Goal: Check status: Check status

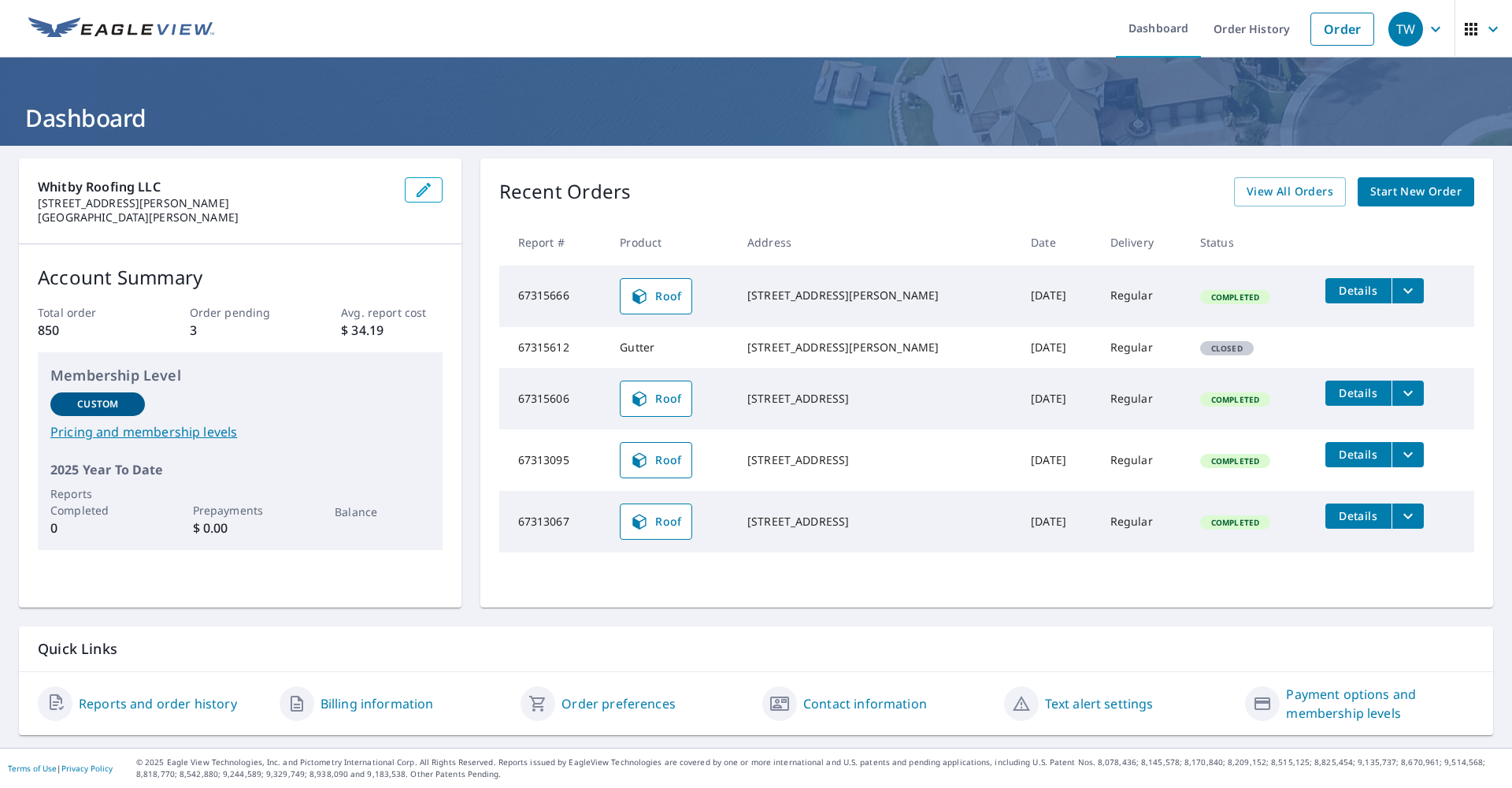
click at [1298, 207] on div "Recent Orders View All Orders Start New Order Report # Product Address Date Del…" at bounding box center [986, 383] width 1013 height 449
click at [1293, 194] on span "View All Orders" at bounding box center [1289, 192] width 87 height 20
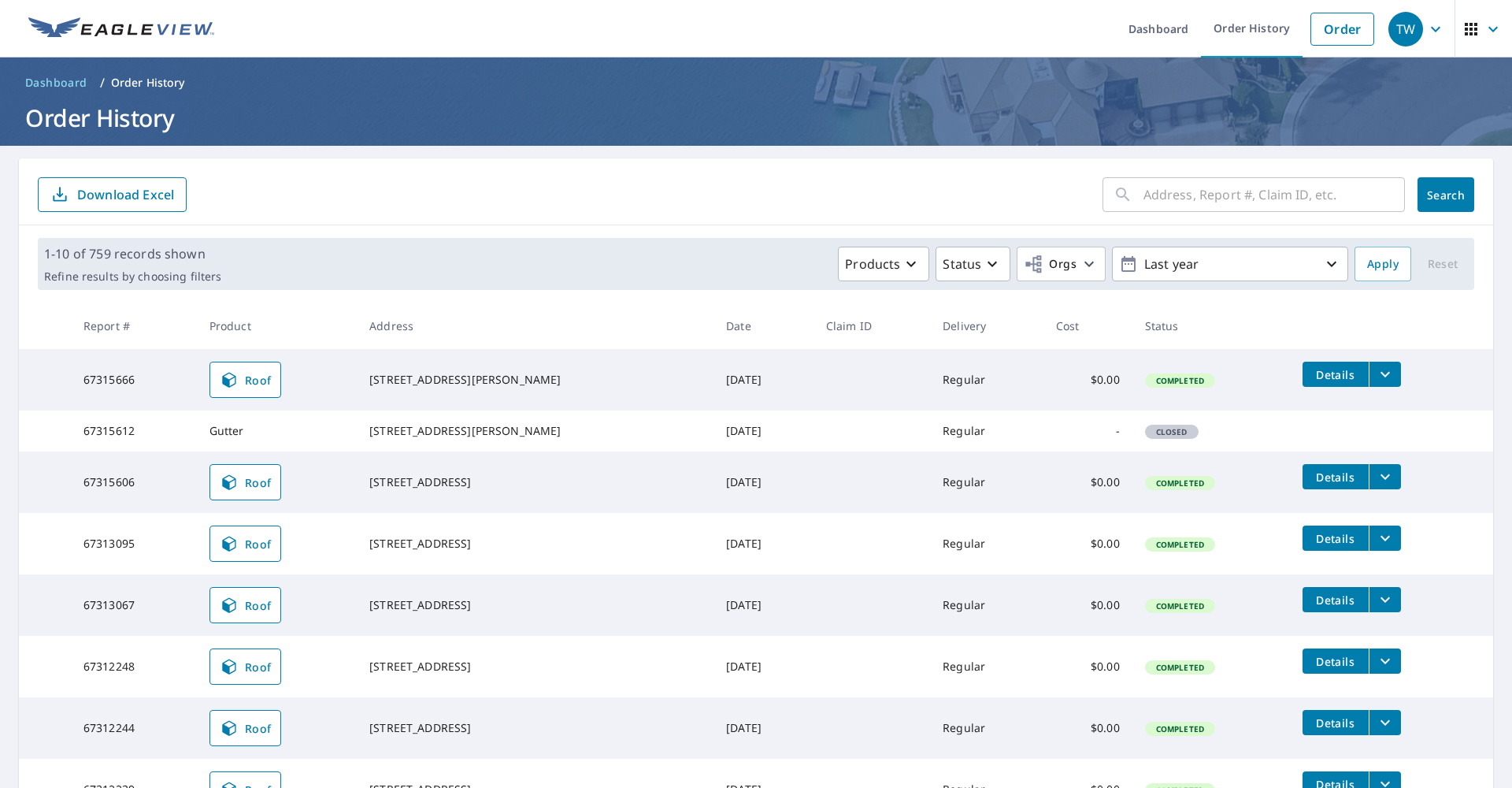
click at [1246, 192] on input "text" at bounding box center [1274, 194] width 262 height 44
type input "6219"
click at [1445, 202] on span "Search" at bounding box center [1445, 194] width 31 height 15
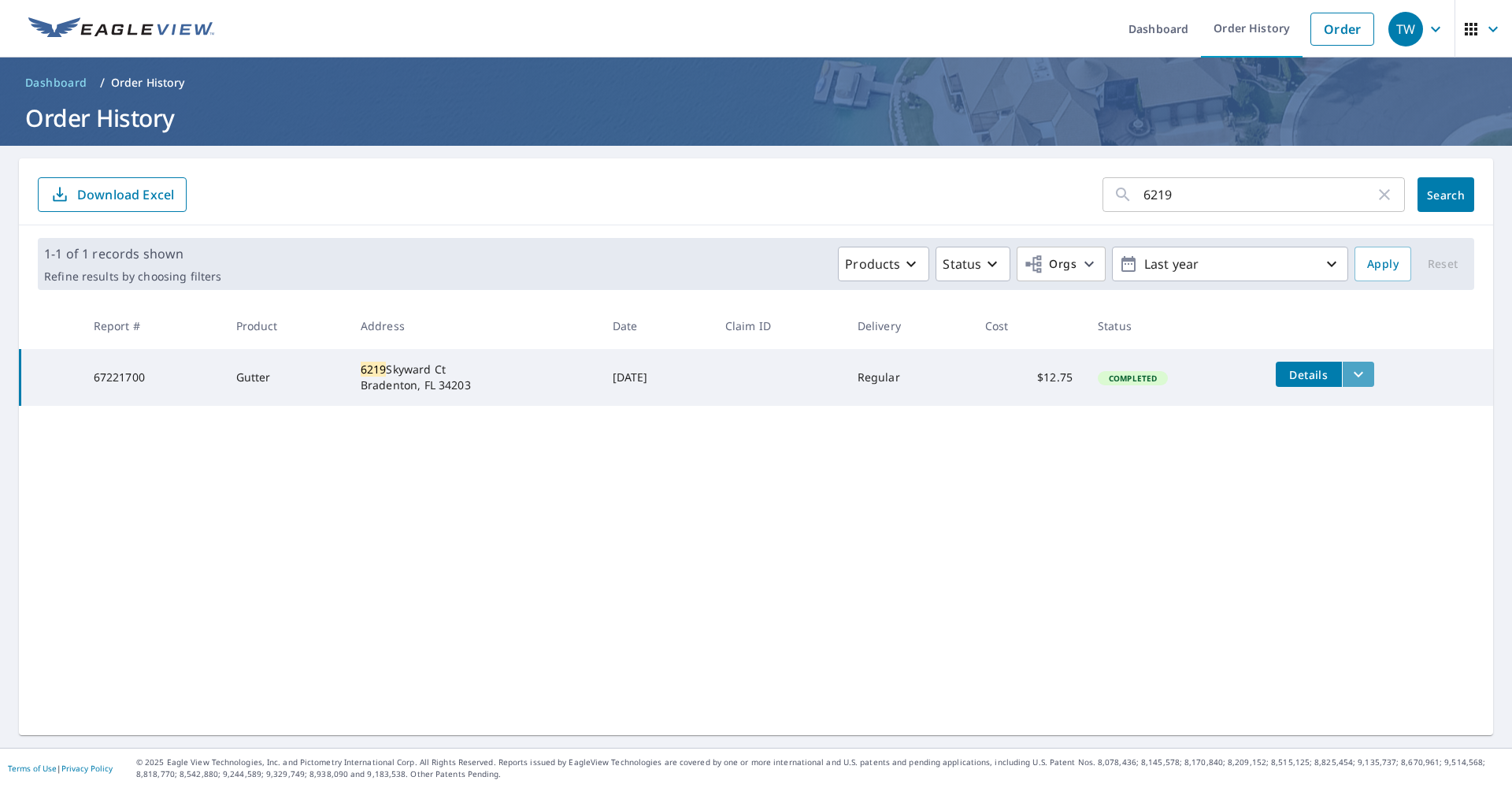
click at [1374, 375] on button "filesDropdownBtn-67221700" at bounding box center [1357, 374] width 32 height 25
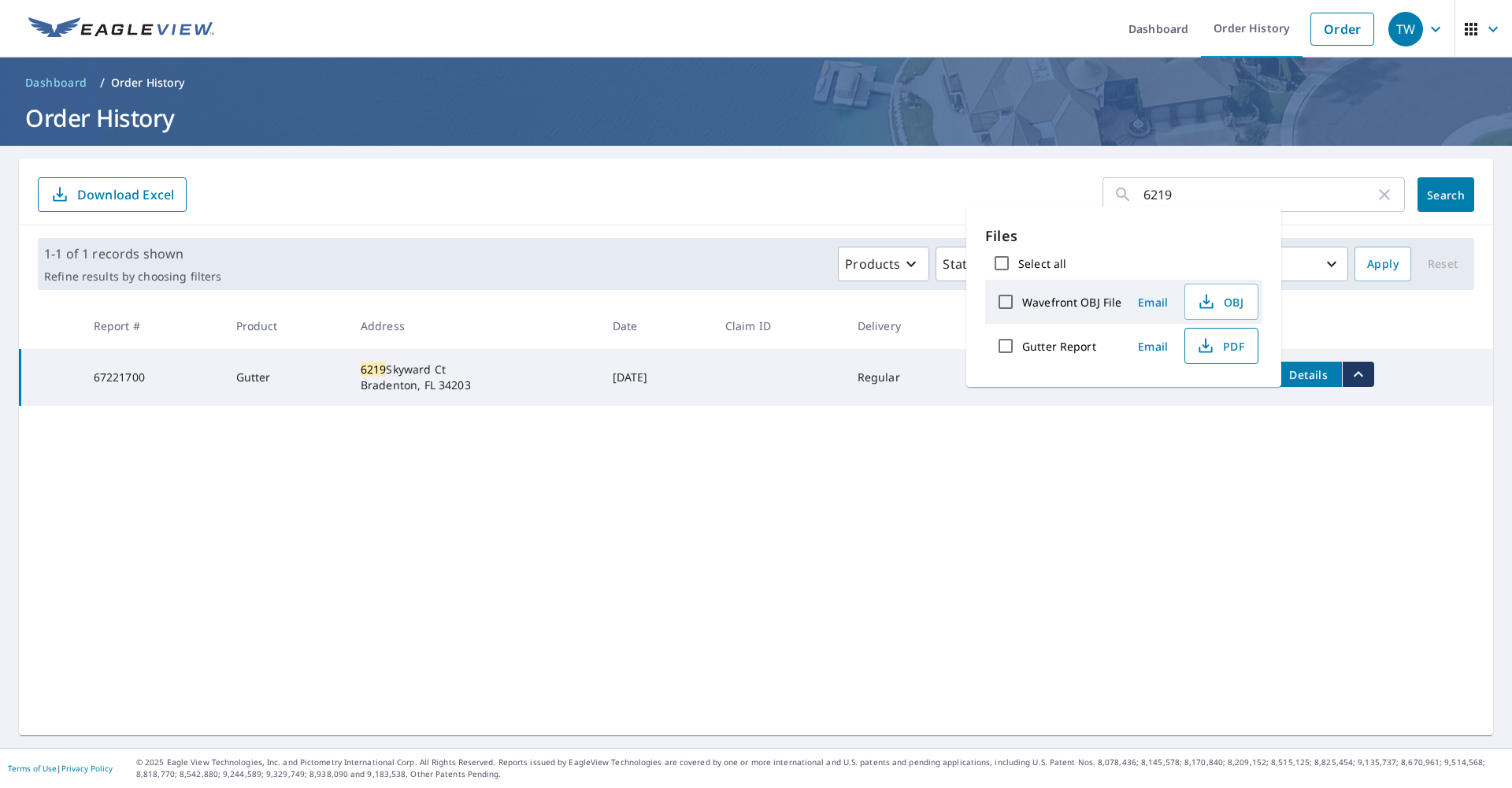
click at [1226, 347] on span "PDF" at bounding box center [1219, 346] width 50 height 19
click at [935, 537] on div "6219 ​ Search Download Excel 1-1 of 1 records shown Refine results by choosing …" at bounding box center [756, 446] width 1474 height 576
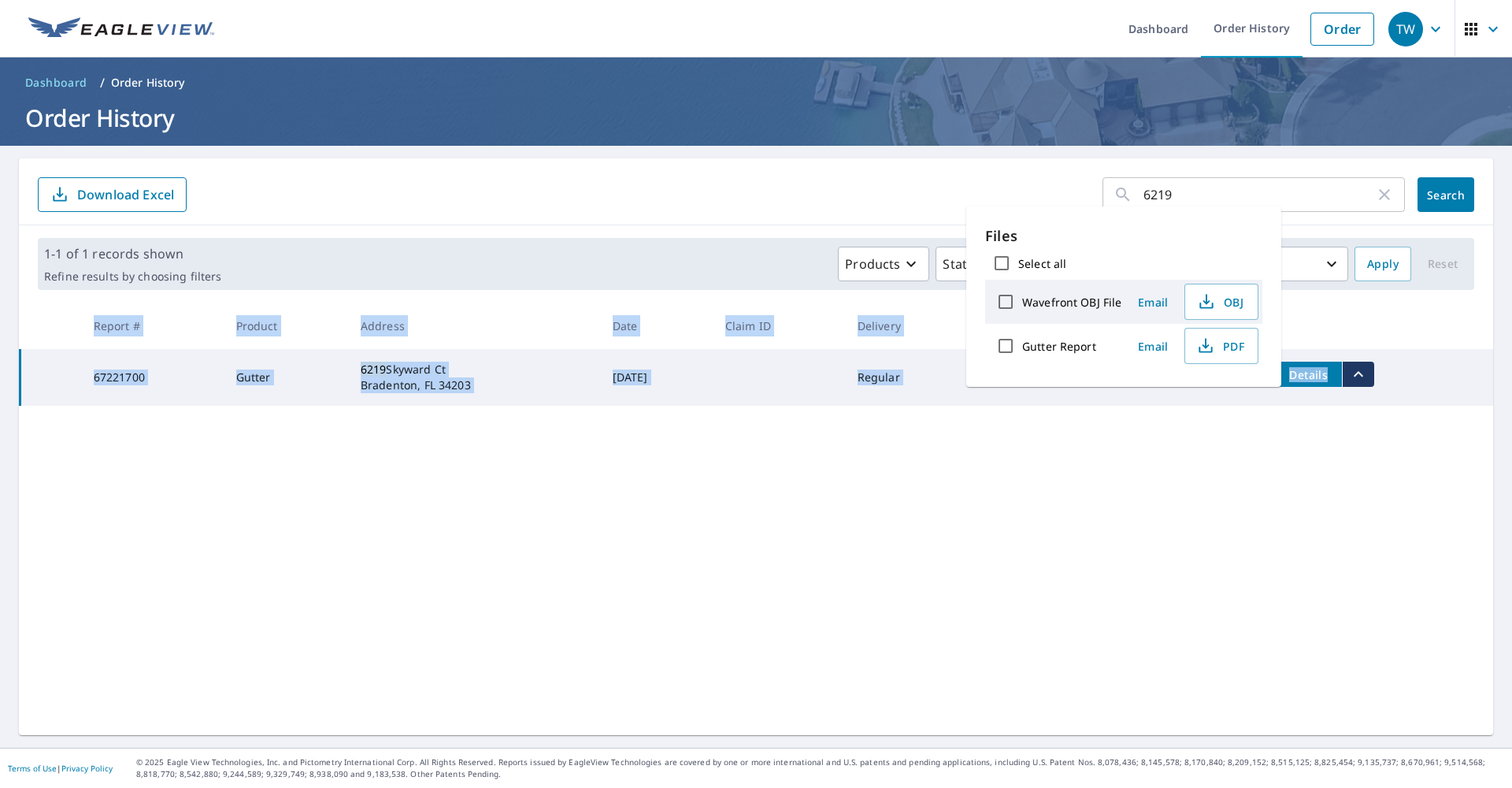
click at [935, 537] on div "6219 ​ Search Download Excel 1-1 of 1 records shown Refine results by choosing …" at bounding box center [756, 446] width 1474 height 576
